Goal: Task Accomplishment & Management: Use online tool/utility

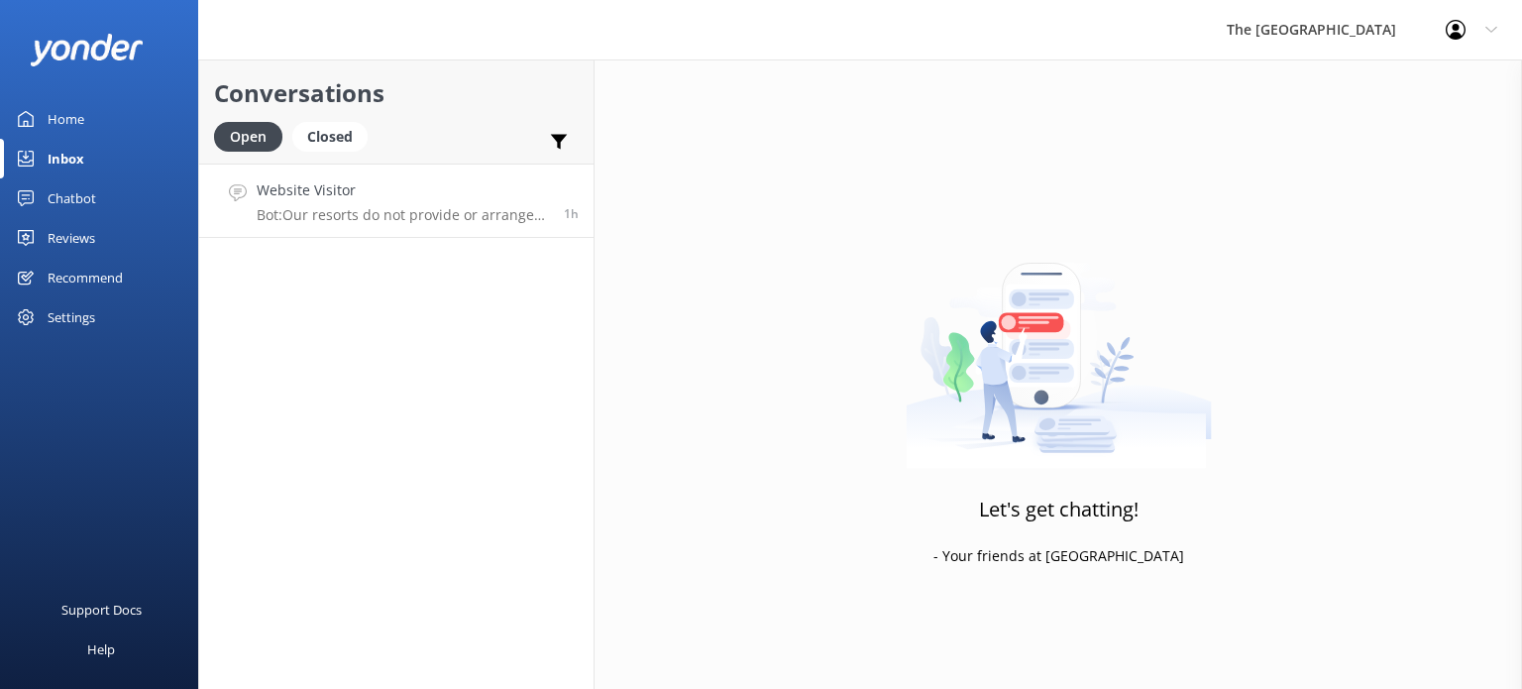
click at [394, 201] on div "Website Visitor Bot: Our resorts do not provide or arrange transportation servi…" at bounding box center [403, 200] width 292 height 43
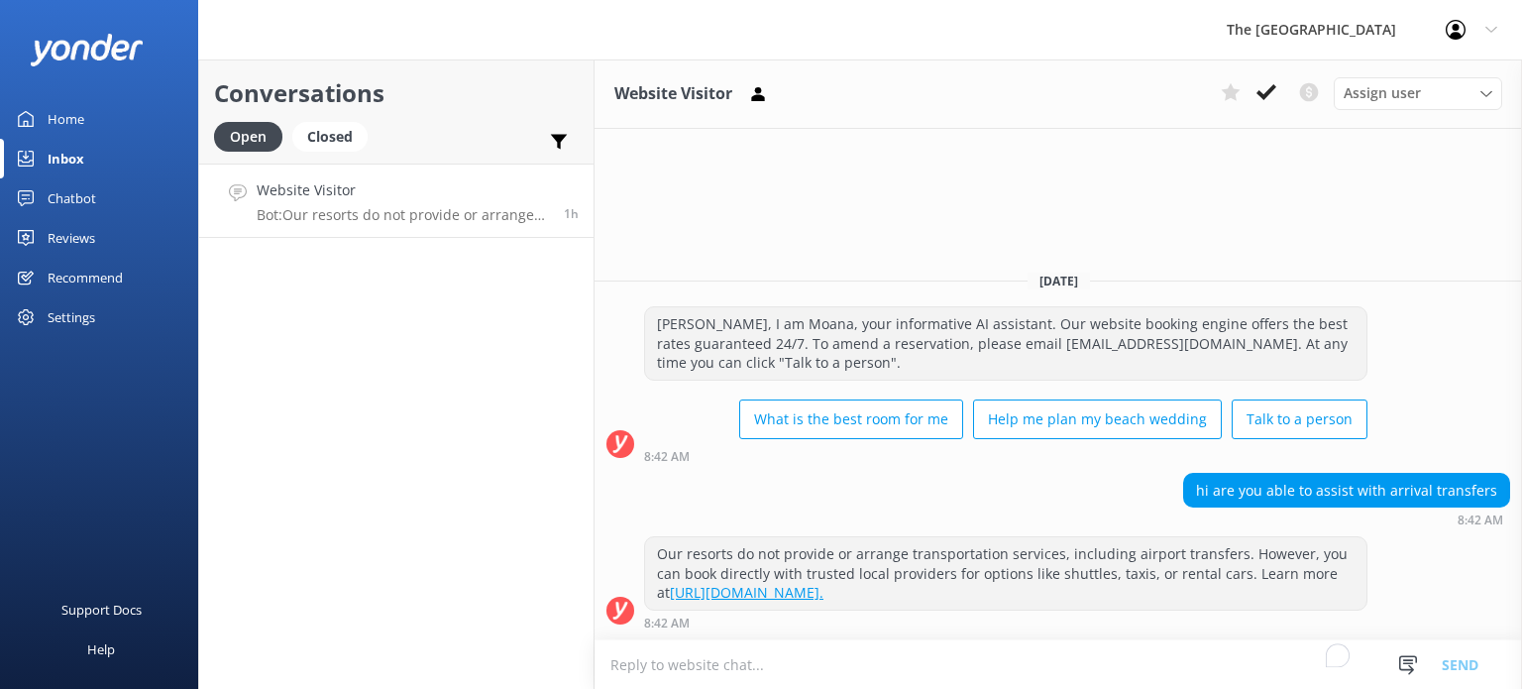
click at [941, 484] on div "hi are you able to assist with arrival transfers 8:42 AM" at bounding box center [1059, 500] width 928 height 55
click at [1046, 665] on textarea "To enrich screen reader interactions, please activate Accessibility in Grammarl…" at bounding box center [1059, 664] width 928 height 49
click at [1134, 483] on div "hi are you able to assist with arrival transfers 8:42 AM" at bounding box center [1059, 500] width 928 height 55
click at [71, 197] on div "Chatbot" at bounding box center [72, 198] width 49 height 40
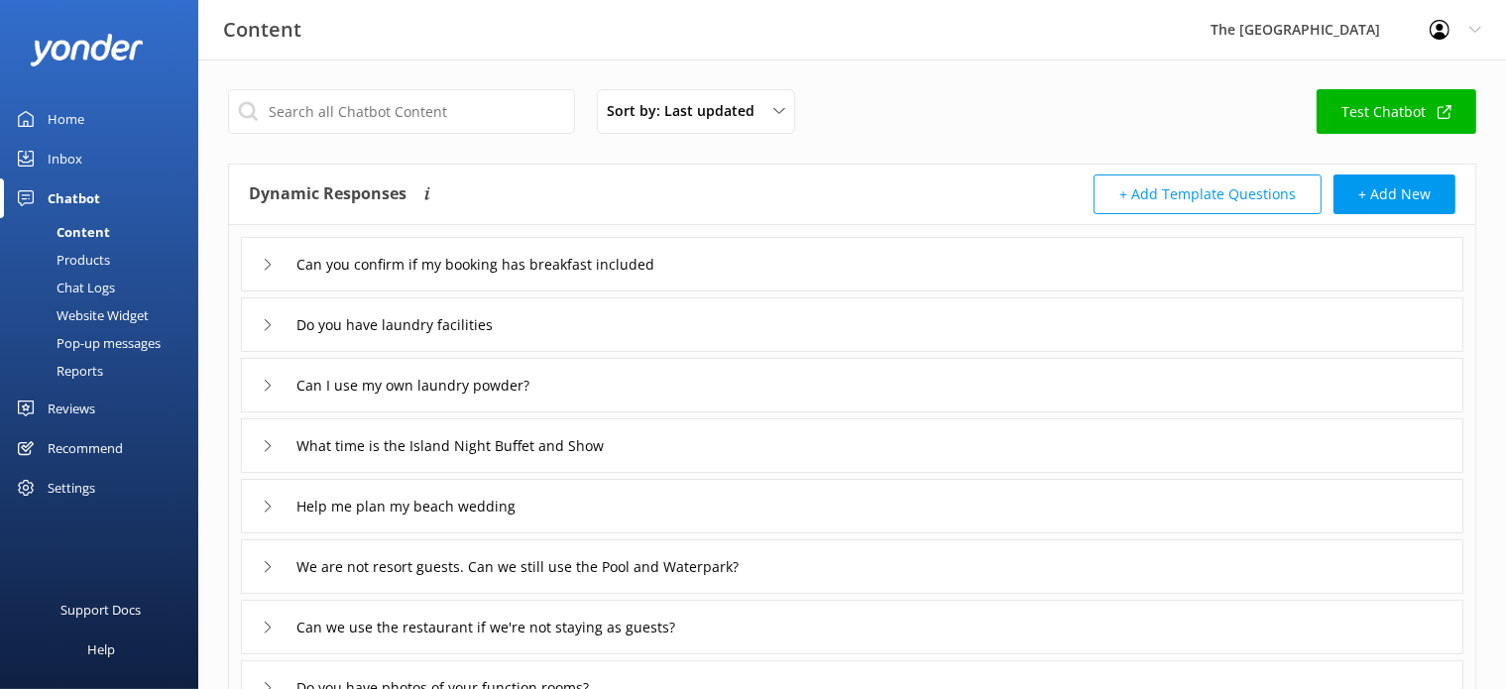
click at [75, 282] on div "Chat Logs" at bounding box center [63, 288] width 103 height 28
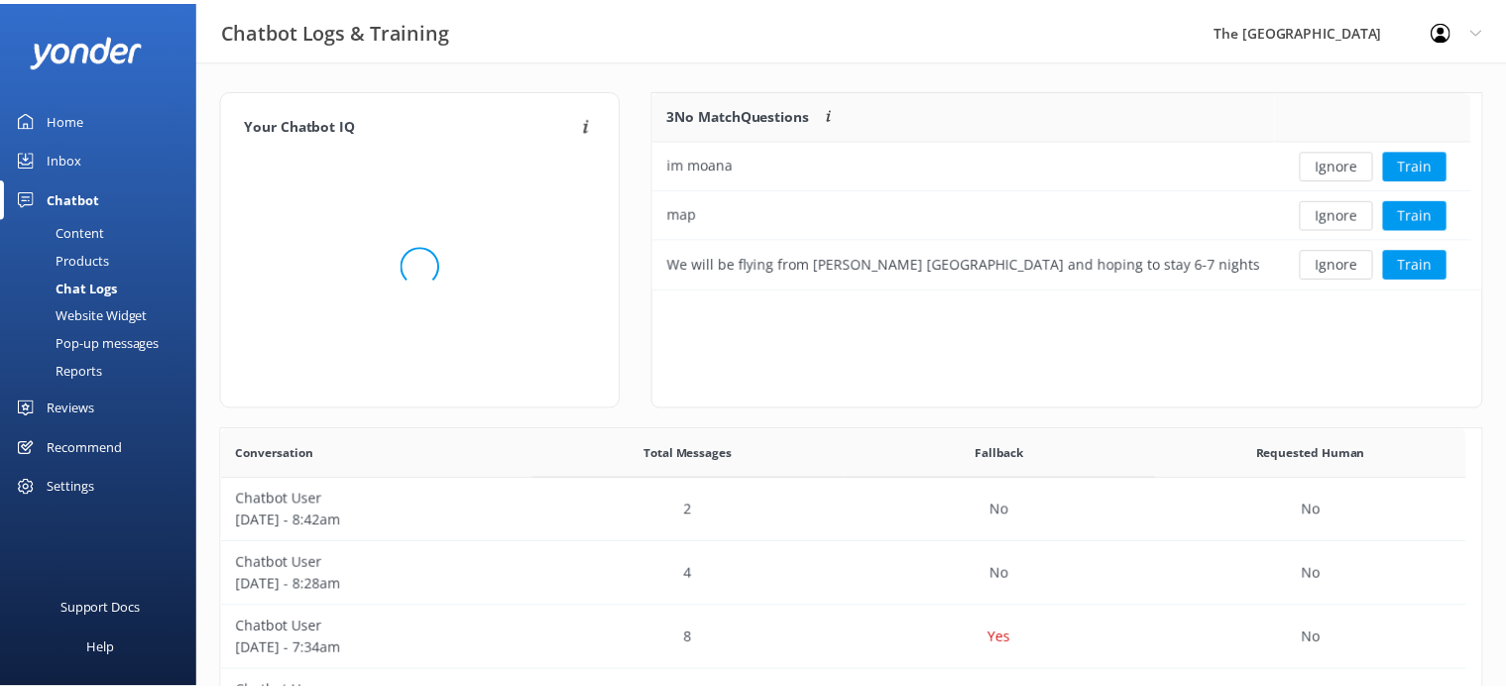
scroll to position [182, 811]
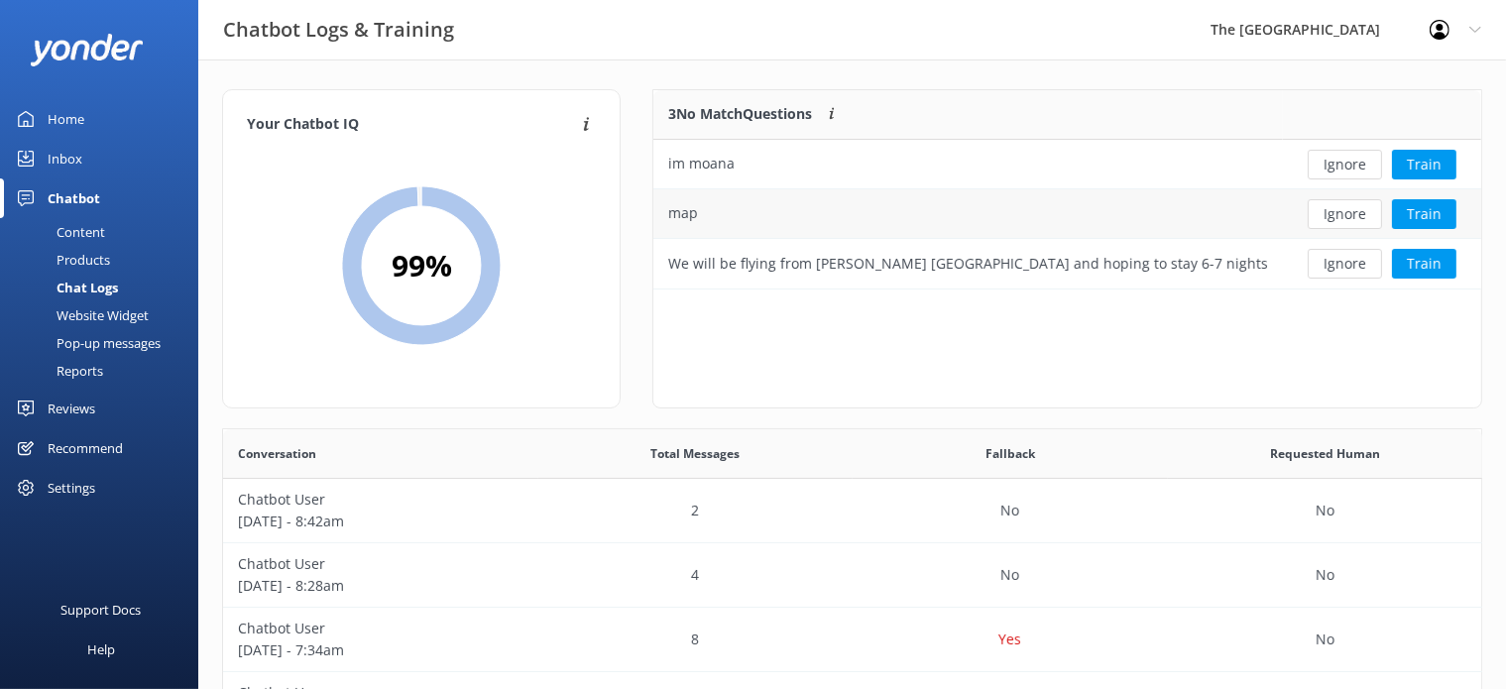
click at [727, 209] on div "map" at bounding box center [967, 214] width 629 height 50
click at [873, 165] on div "im moana" at bounding box center [967, 165] width 629 height 50
click at [880, 205] on div "map" at bounding box center [967, 214] width 629 height 50
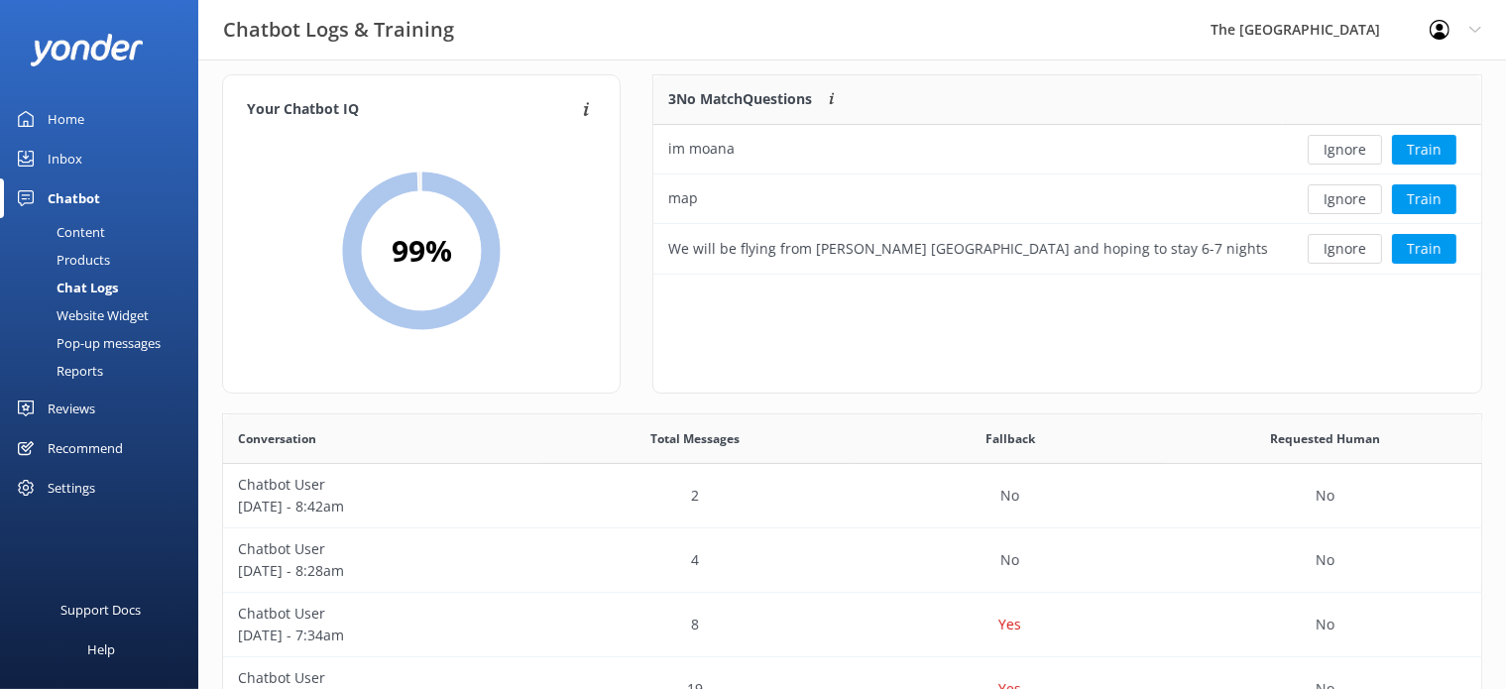
scroll to position [0, 0]
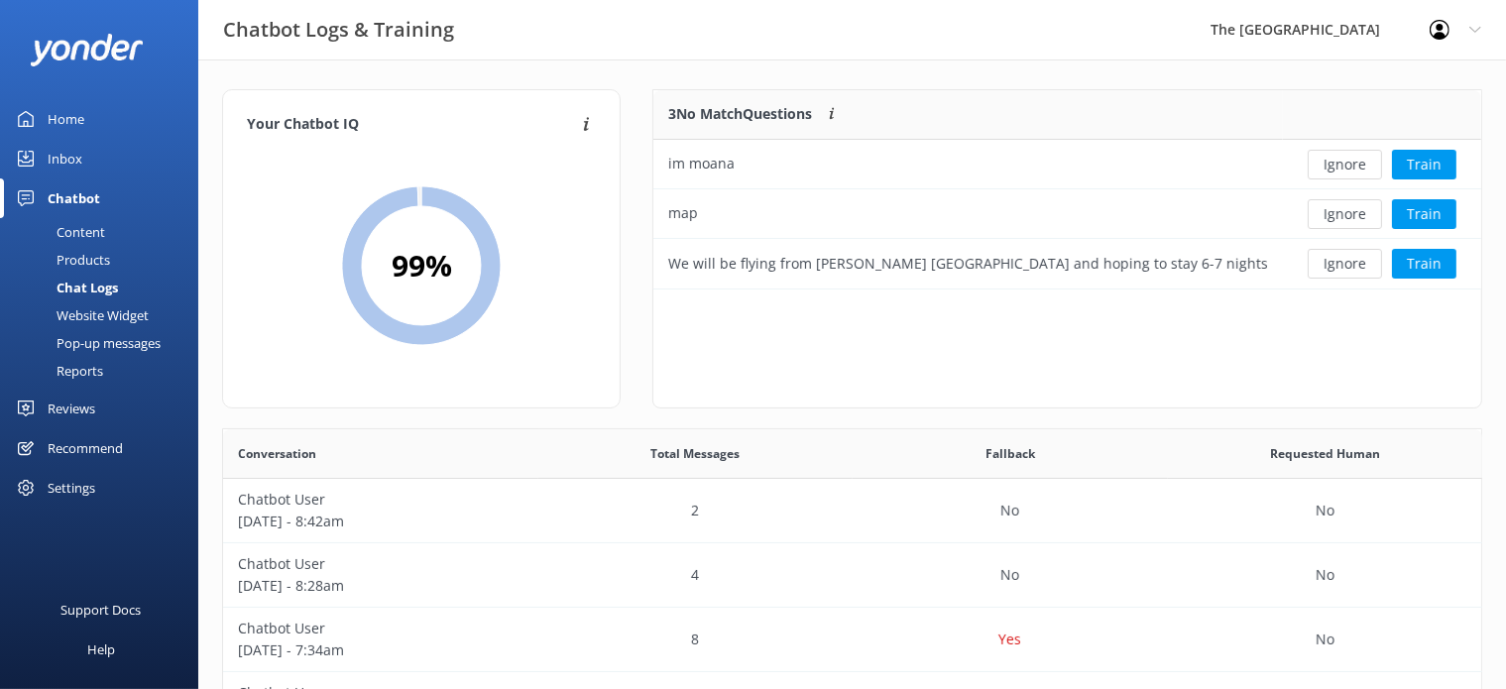
click at [78, 158] on div "Inbox" at bounding box center [65, 159] width 35 height 40
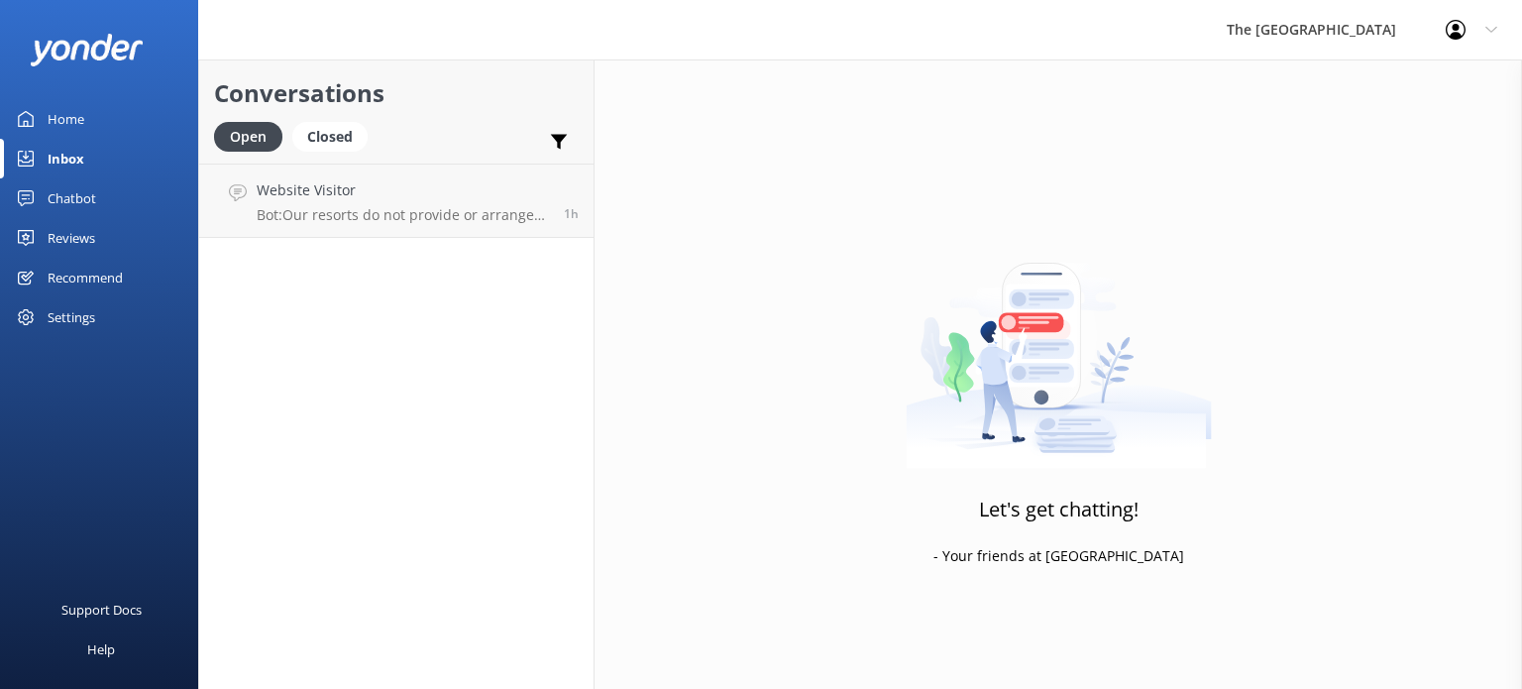
click at [71, 205] on div "Chatbot" at bounding box center [72, 198] width 49 height 40
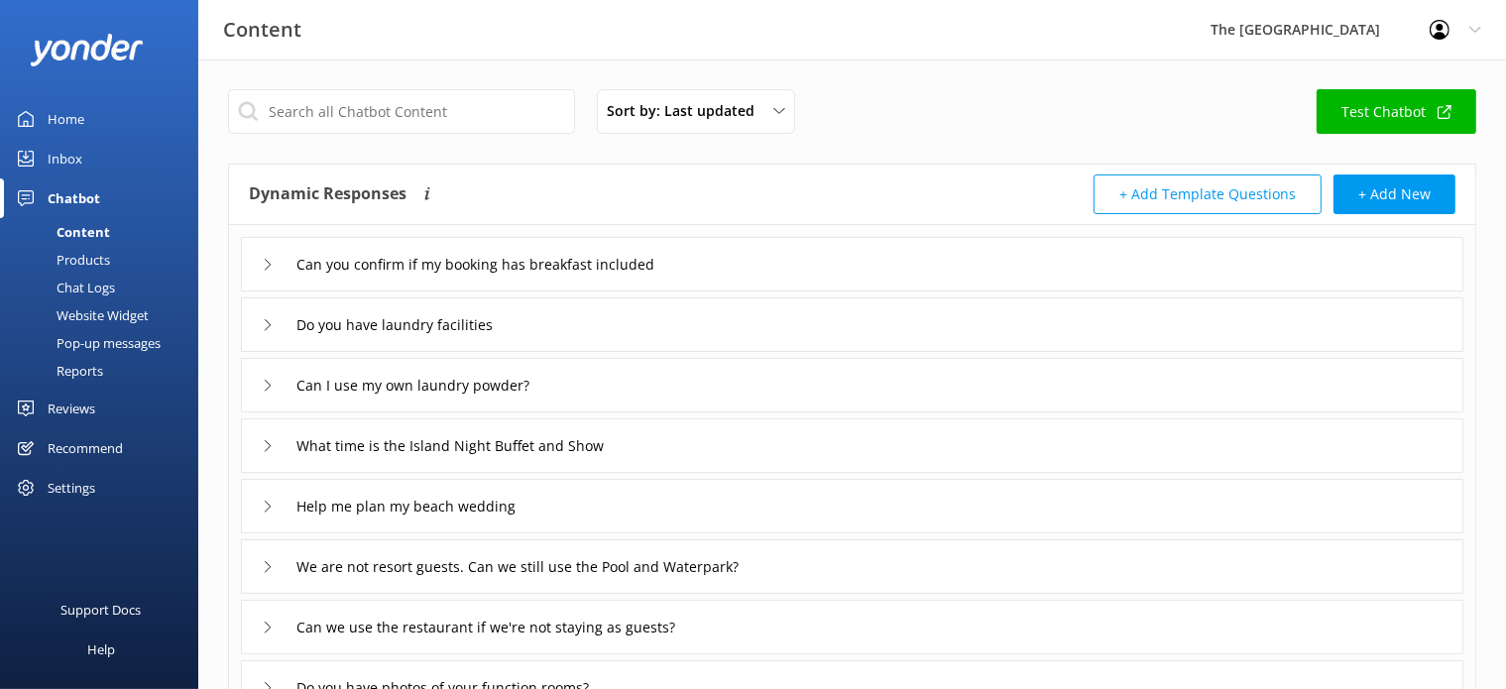
click at [79, 288] on div "Chat Logs" at bounding box center [63, 288] width 103 height 28
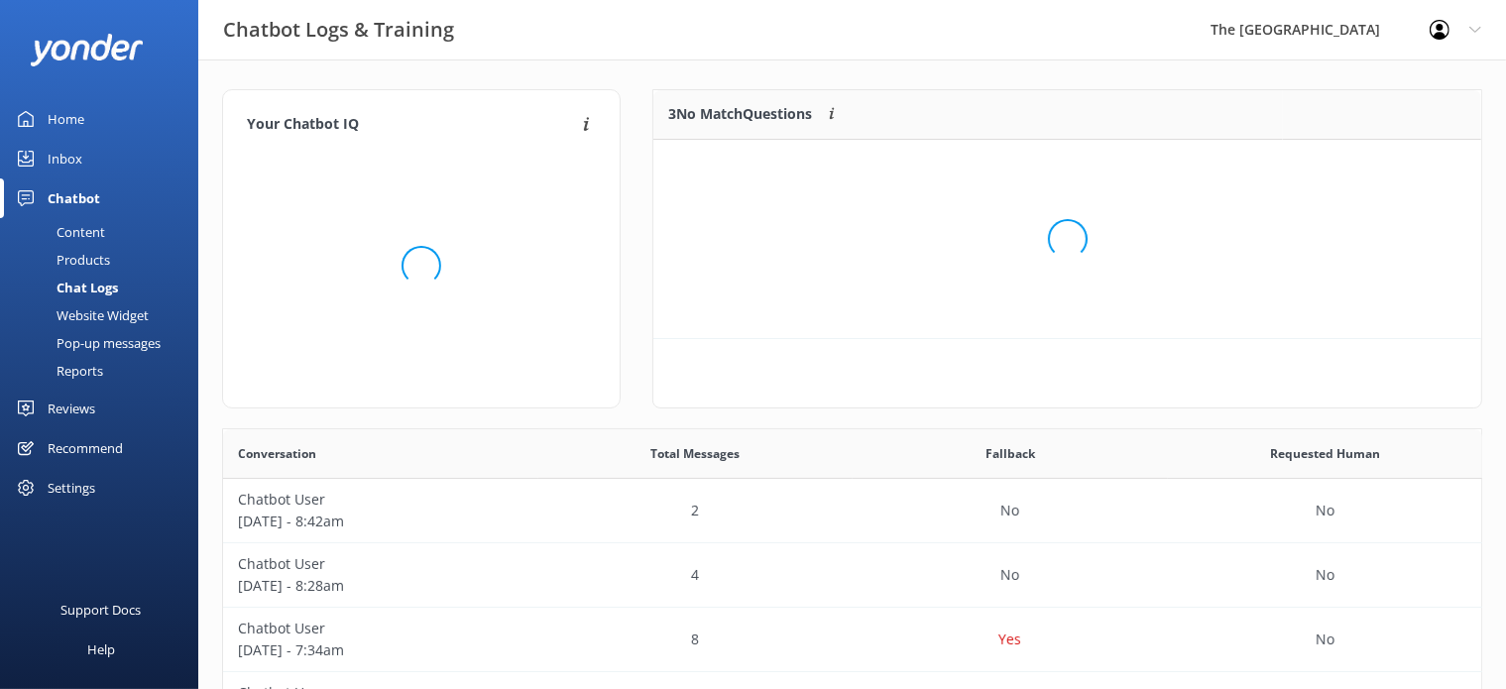
scroll to position [18, 17]
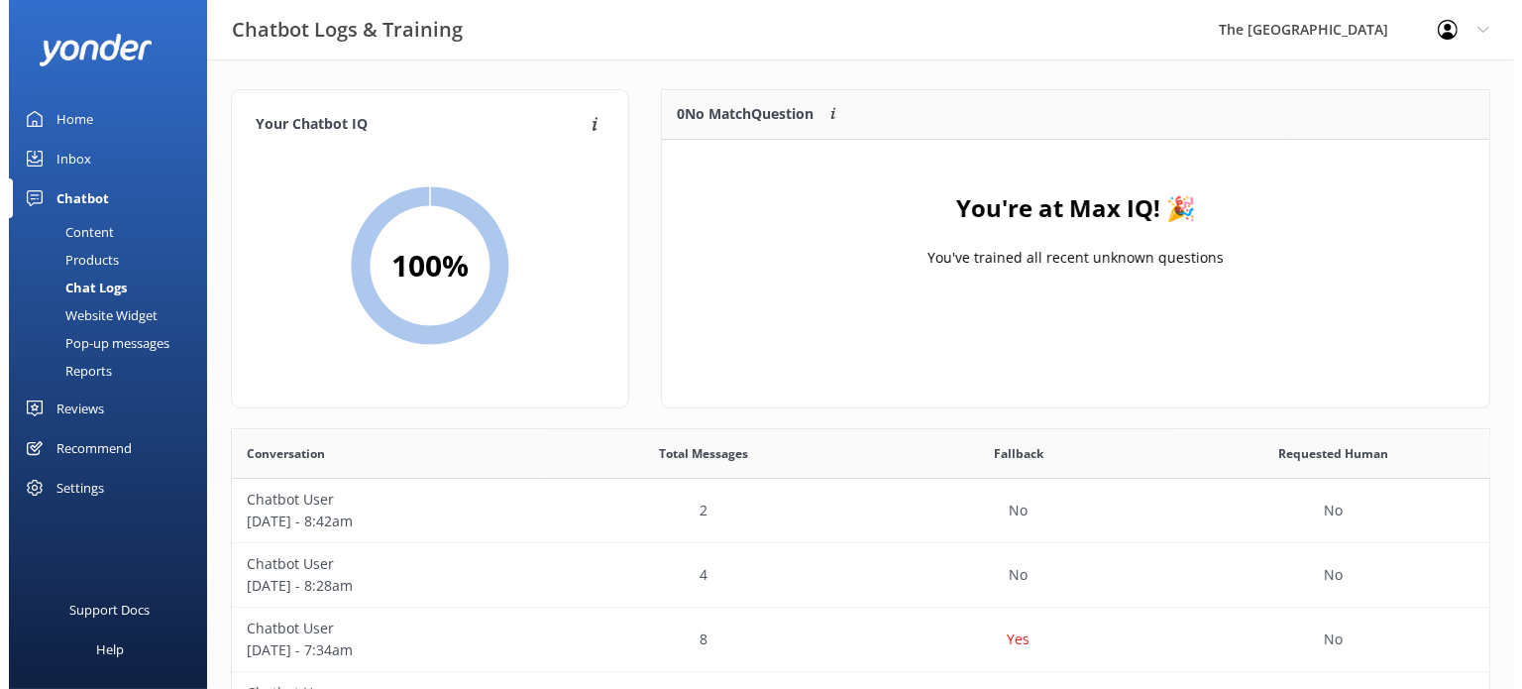
scroll to position [18, 18]
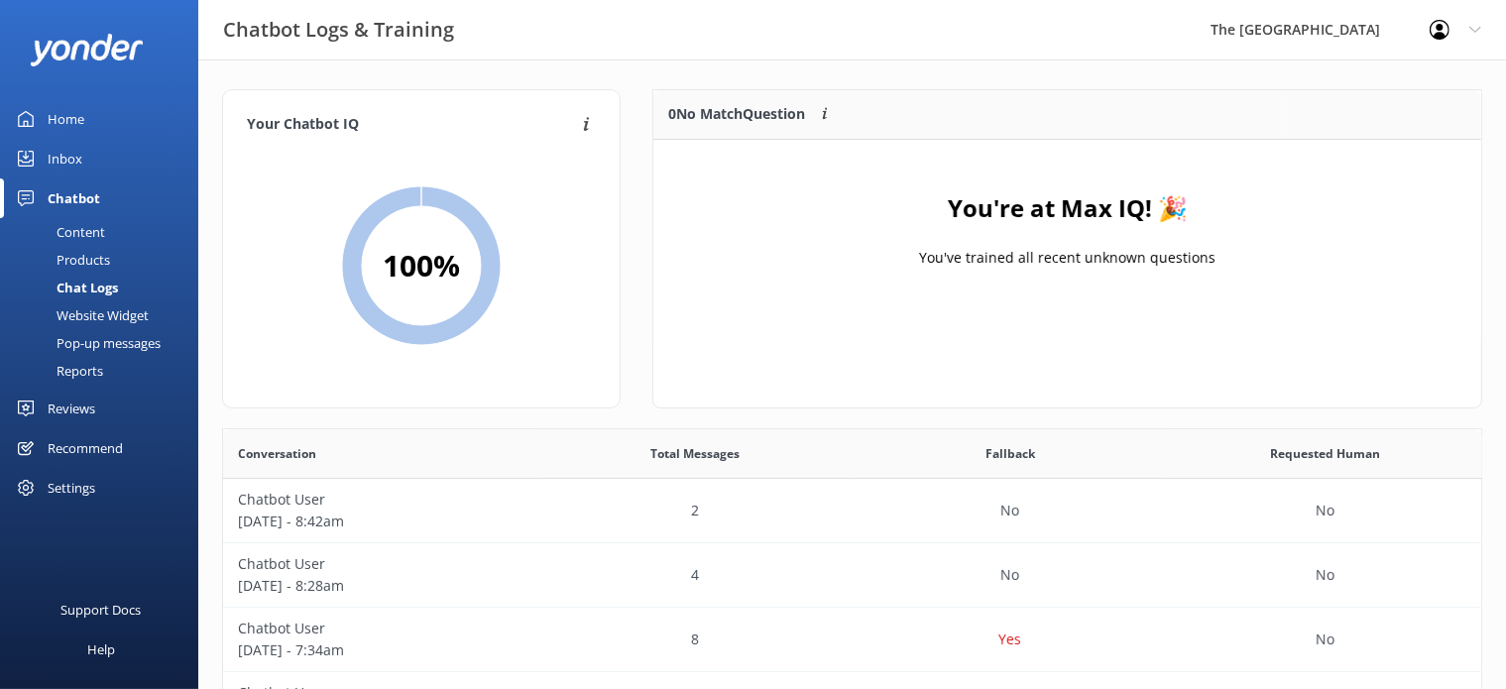
click at [75, 150] on div "Inbox" at bounding box center [65, 159] width 35 height 40
